Goal: Navigation & Orientation: Go to known website

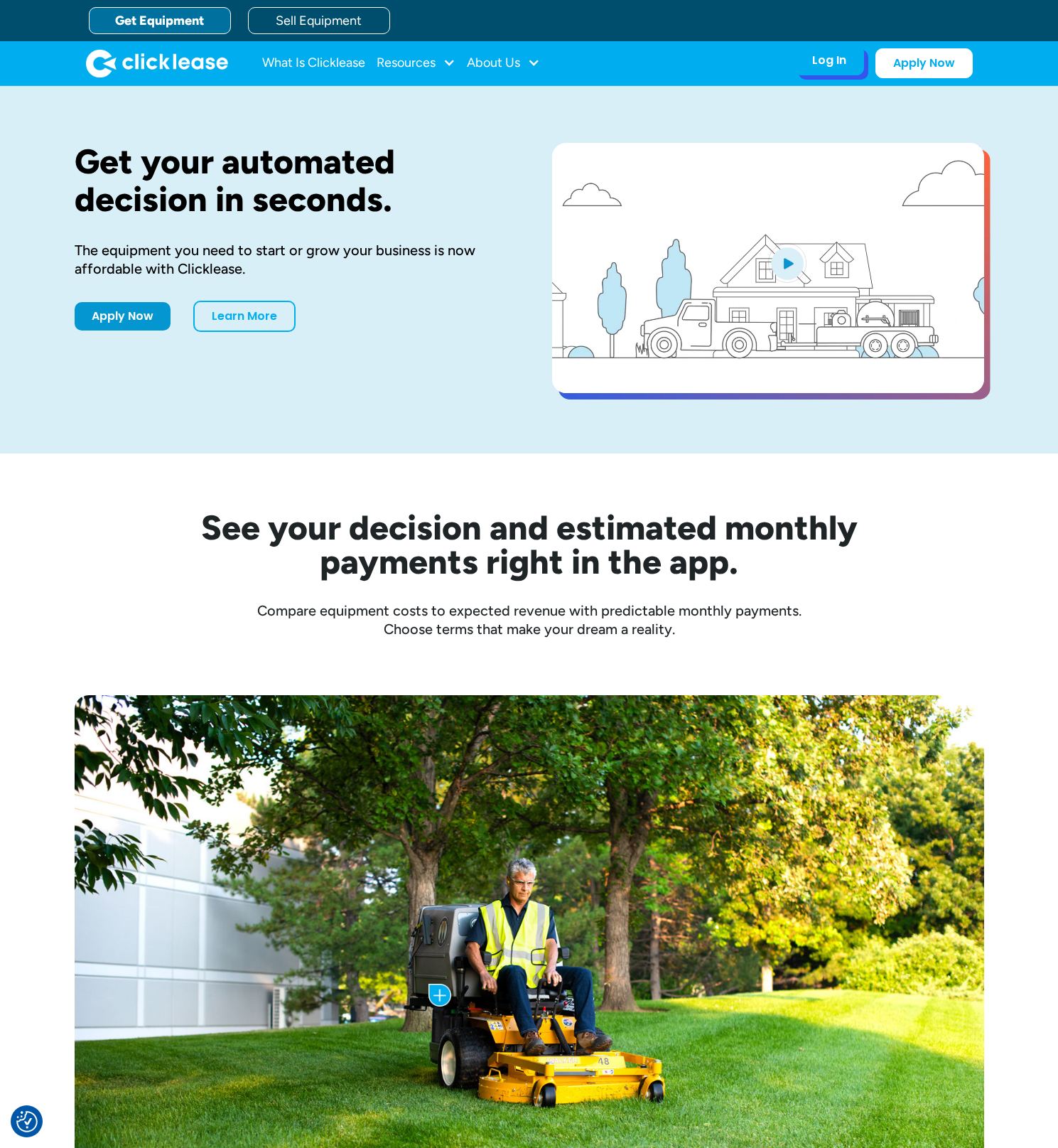
click at [836, 65] on div "Log In" at bounding box center [829, 60] width 34 height 14
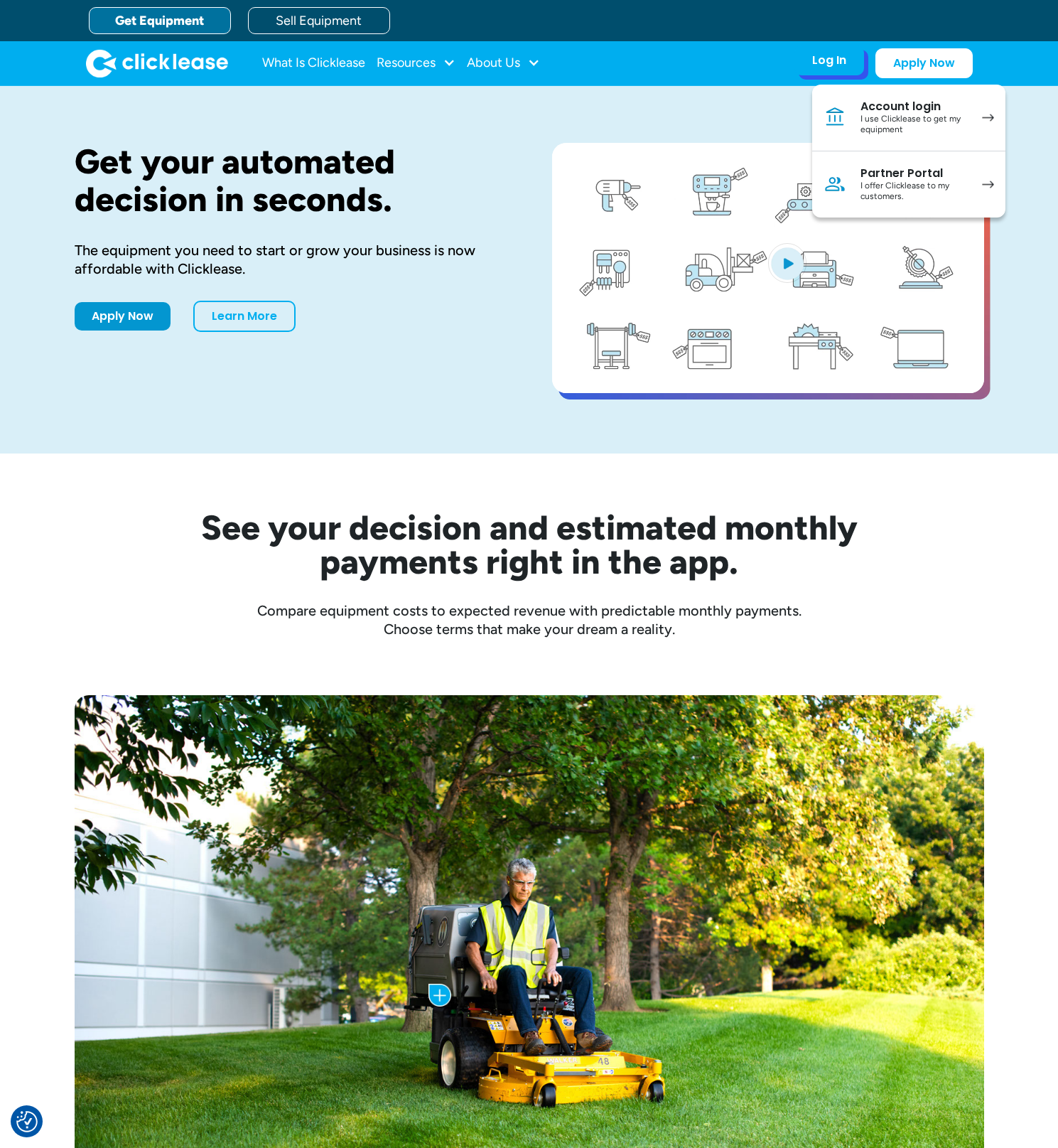
click at [886, 98] on link "Account login I use Clicklease to get my equipment" at bounding box center [908, 118] width 194 height 67
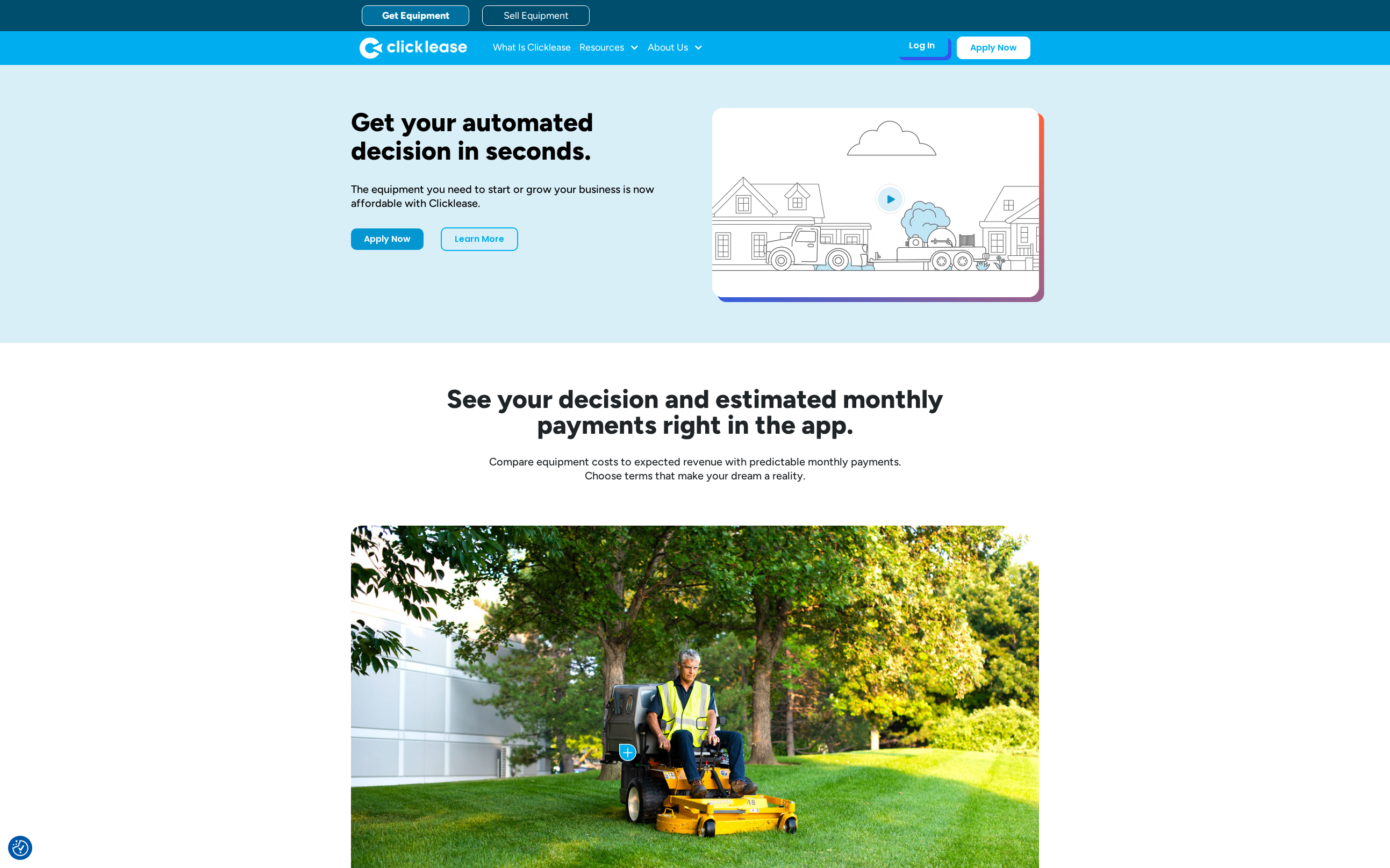
click at [940, 43] on div "Log In Account login I use Clicklease to get my equipment Partner Portal I offe…" at bounding box center [922, 45] width 53 height 23
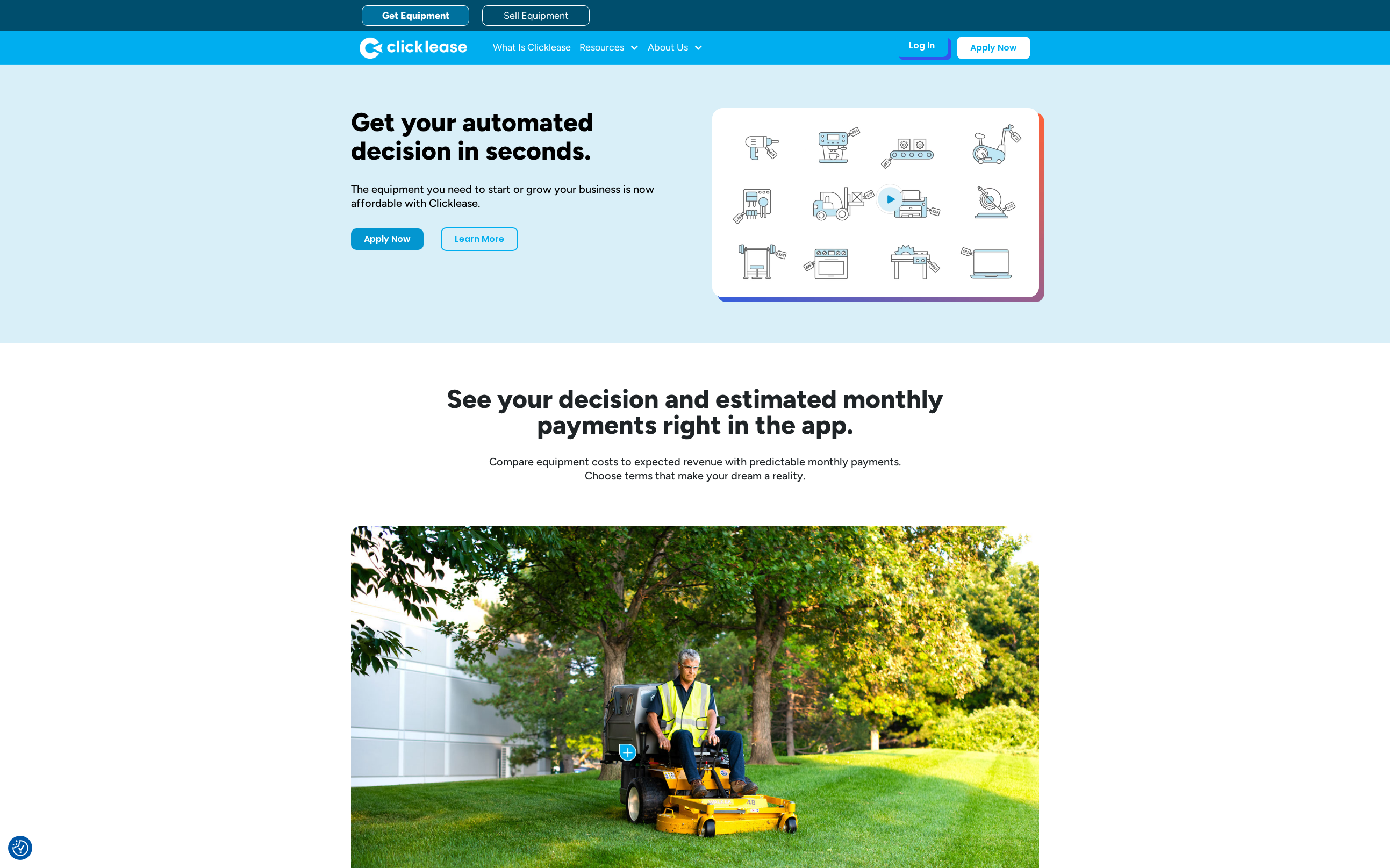
click at [931, 46] on div "Log In" at bounding box center [922, 45] width 26 height 11
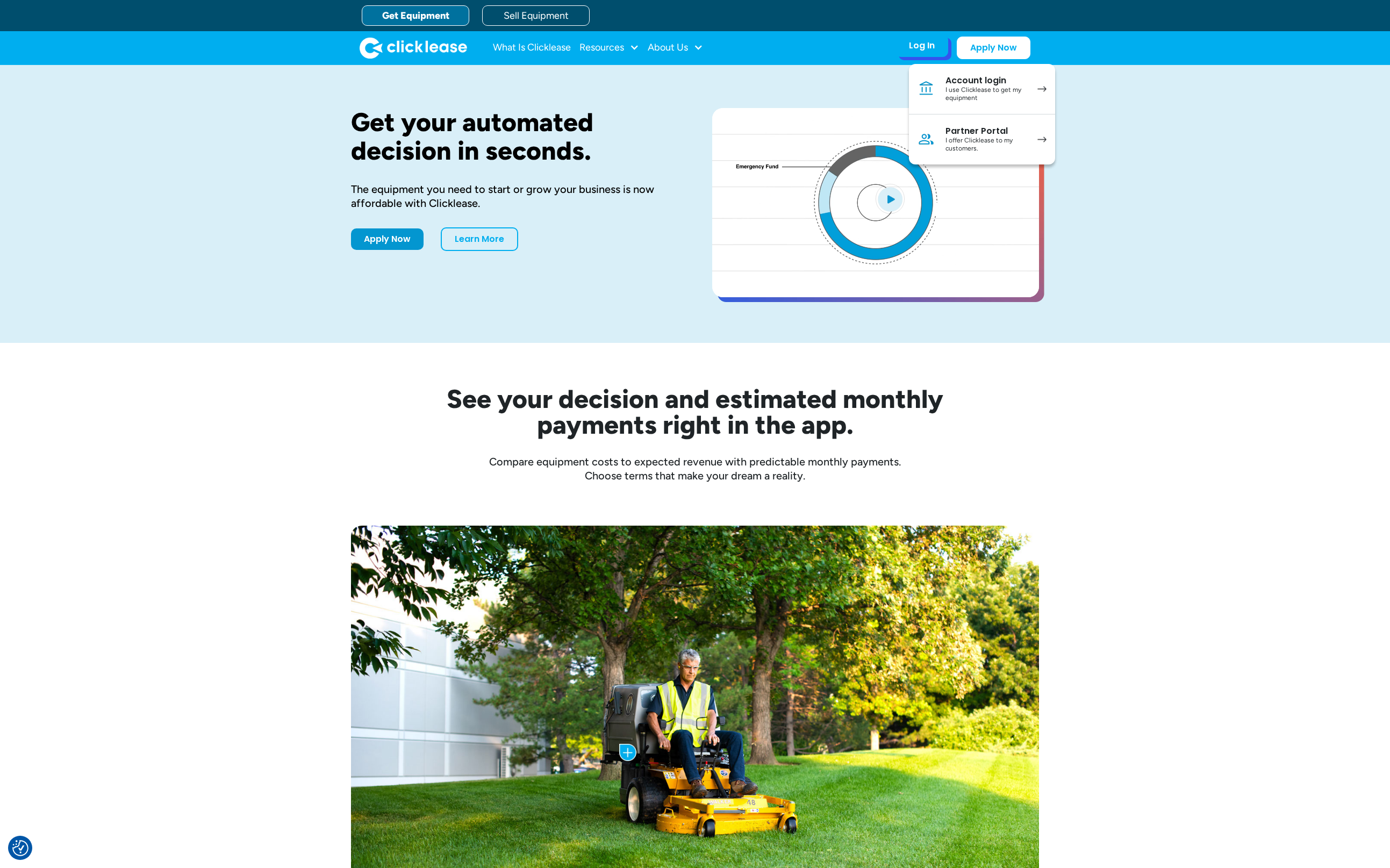
click at [962, 80] on div "Account login" at bounding box center [986, 81] width 81 height 11
